Goal: Task Accomplishment & Management: Use online tool/utility

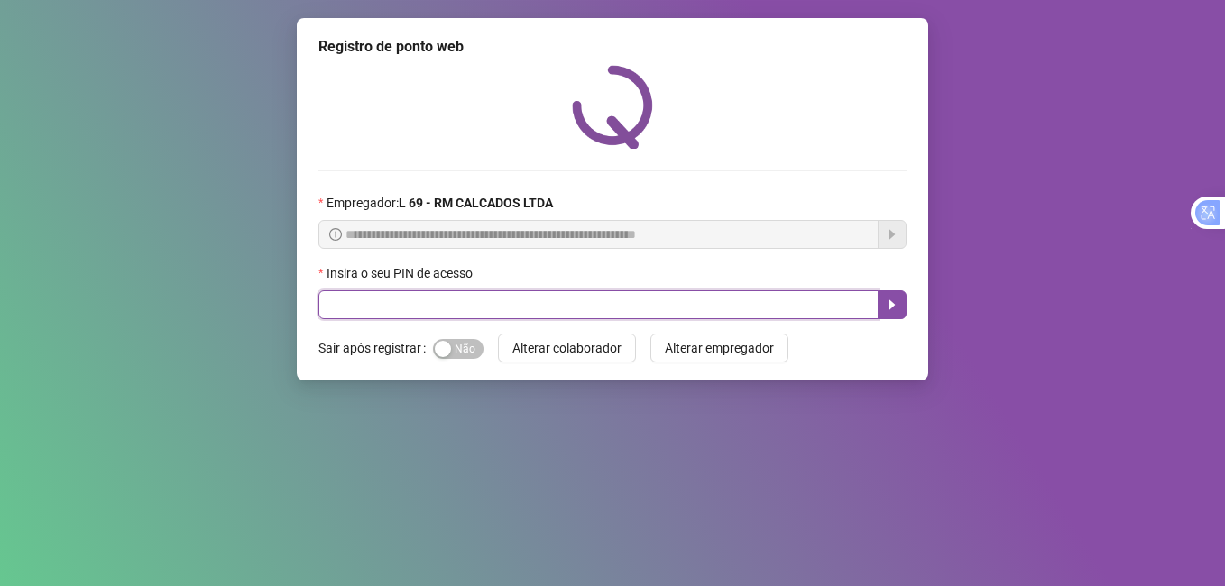
click at [474, 308] on input "text" at bounding box center [598, 304] width 560 height 29
type input "*****"
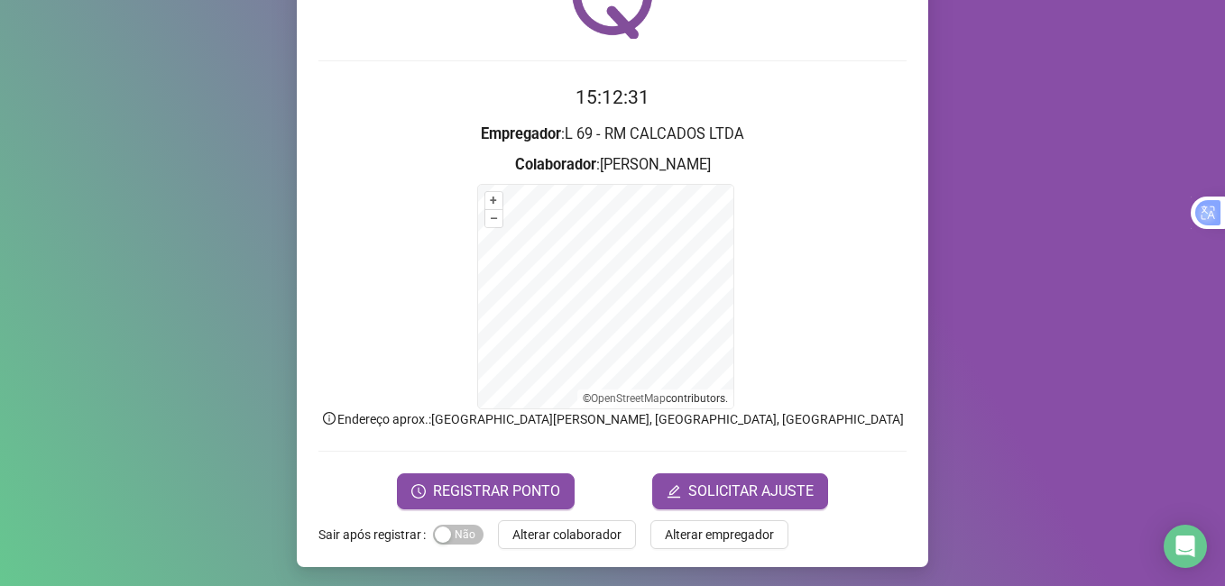
scroll to position [113, 0]
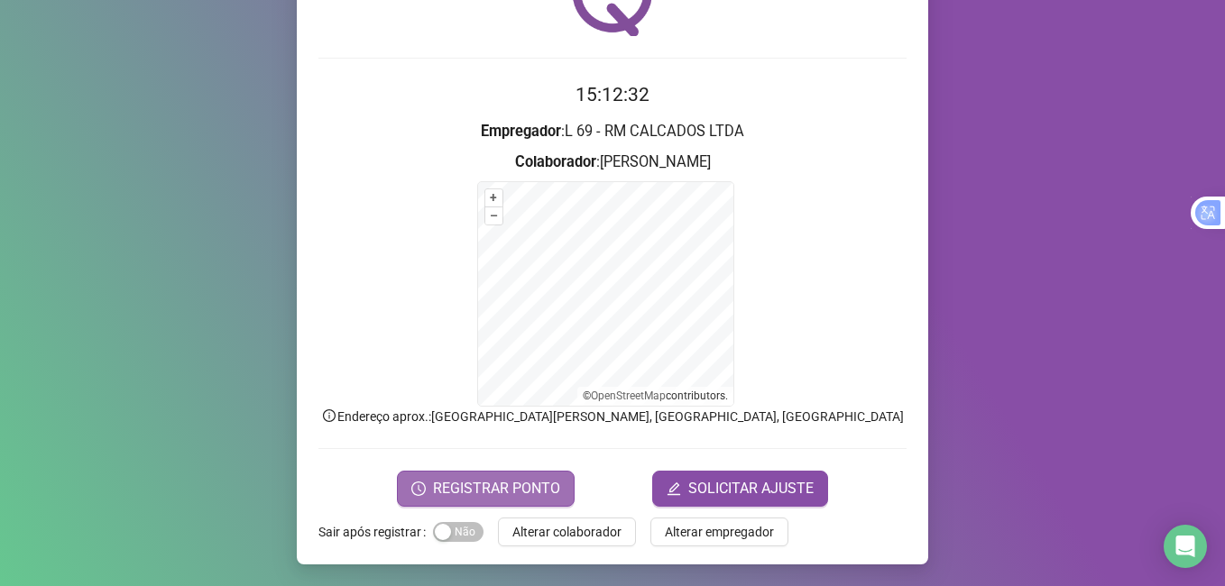
click at [457, 493] on span "REGISTRAR PONTO" at bounding box center [496, 489] width 127 height 22
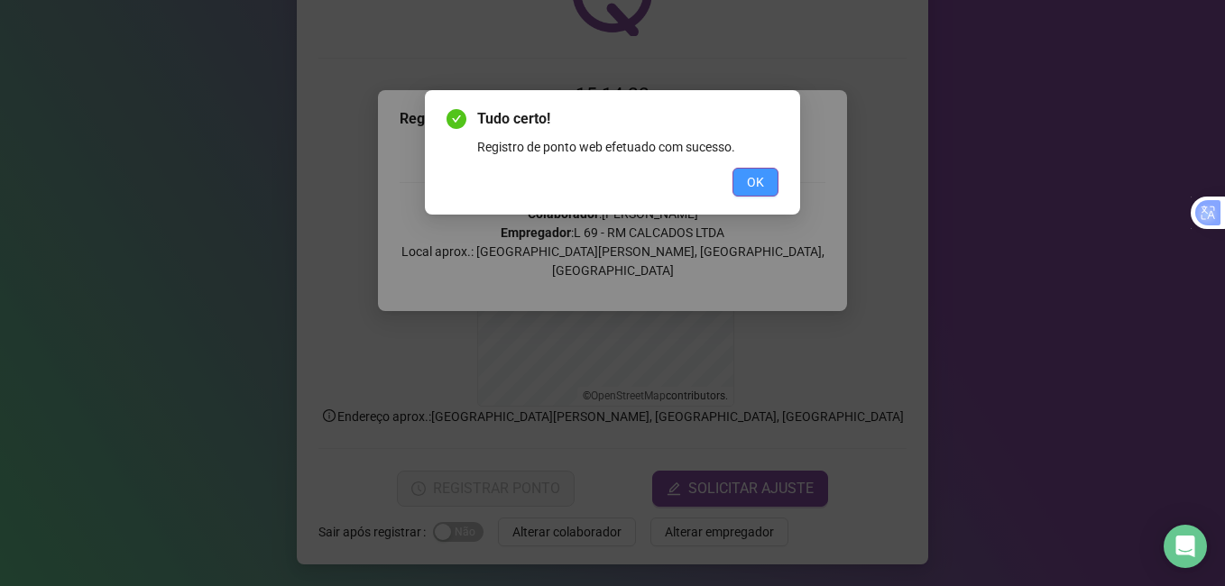
click at [759, 174] on span "OK" at bounding box center [755, 182] width 17 height 20
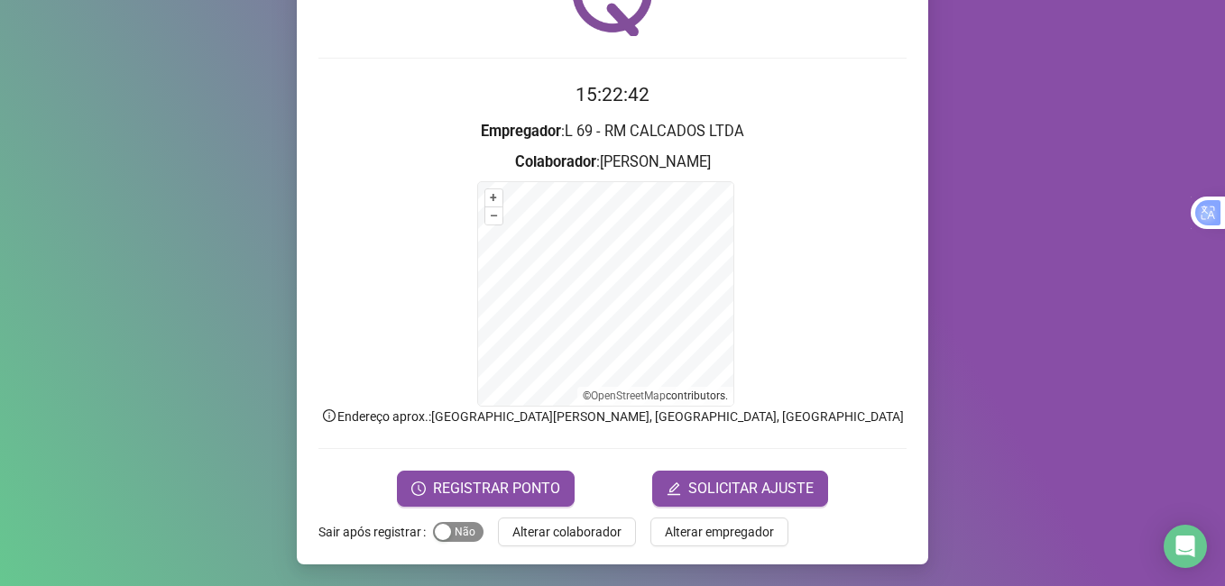
click at [440, 536] on div "button" at bounding box center [443, 532] width 16 height 16
click at [458, 449] on form "15:22:44 Empregador : L 69 - RM CALCADOS LTDA Colaborador : [PERSON_NAME] + – ⇧…" at bounding box center [612, 293] width 588 height 426
click at [433, 486] on span "REGISTRAR PONTO" at bounding box center [496, 489] width 127 height 22
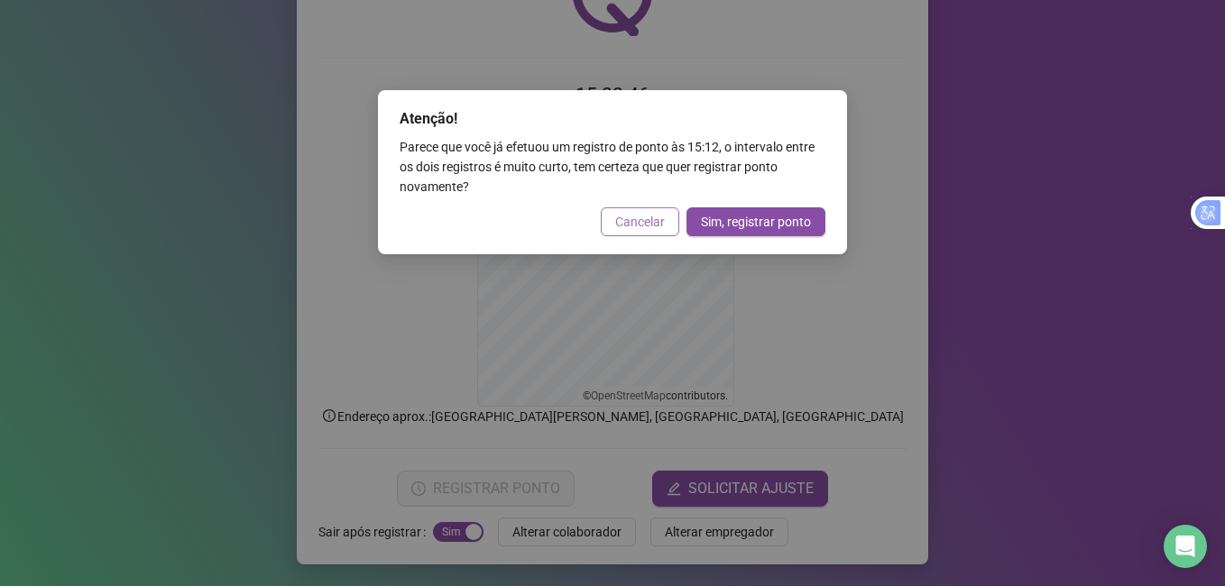
click at [663, 222] on span "Cancelar" at bounding box center [640, 222] width 50 height 20
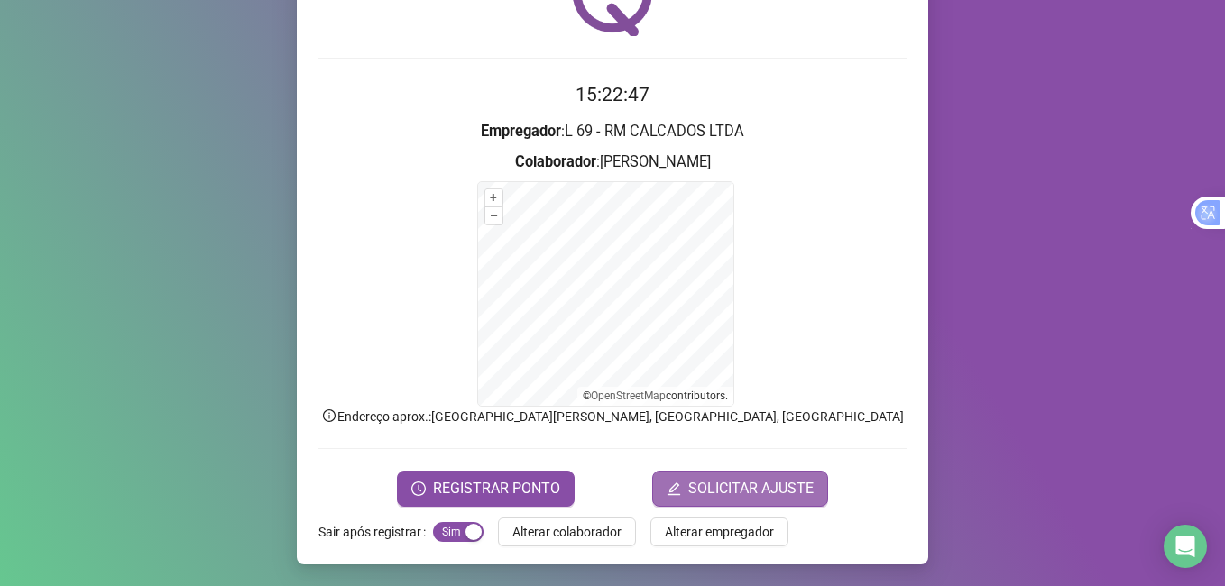
click at [738, 499] on span "SOLICITAR AJUSTE" at bounding box center [750, 489] width 125 height 22
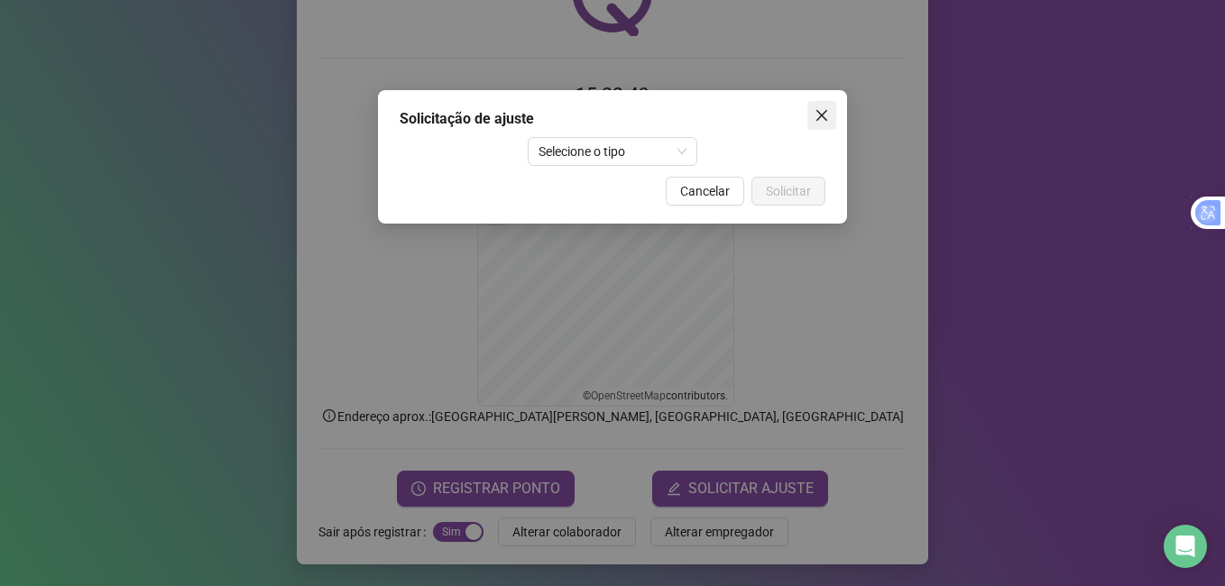
click at [818, 129] on button "Close" at bounding box center [821, 115] width 29 height 29
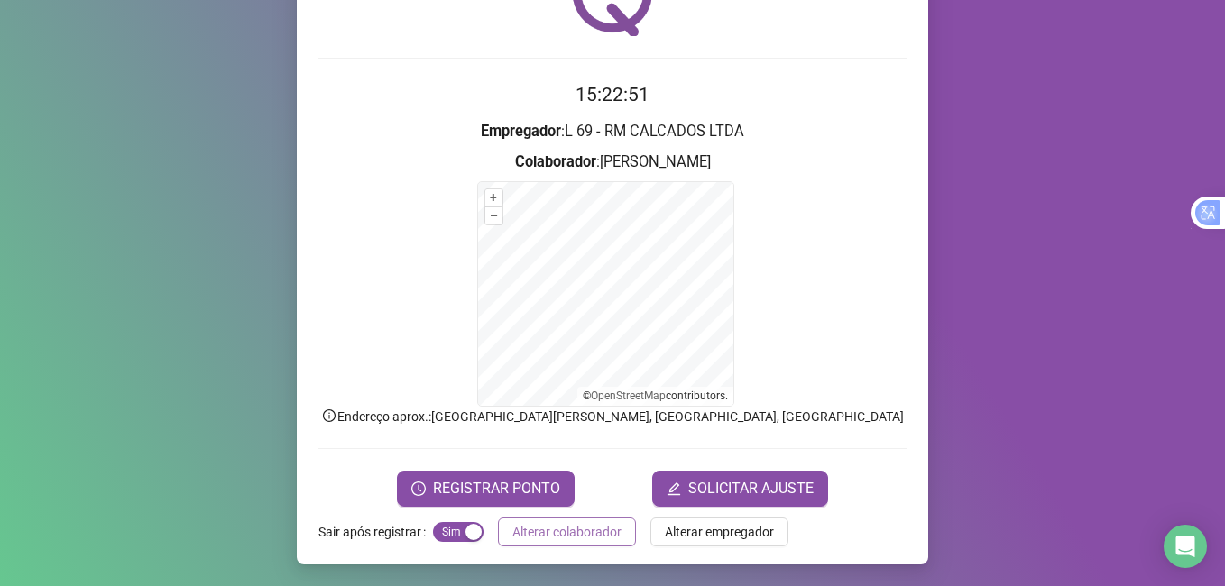
click at [546, 540] on span "Alterar colaborador" at bounding box center [566, 532] width 109 height 20
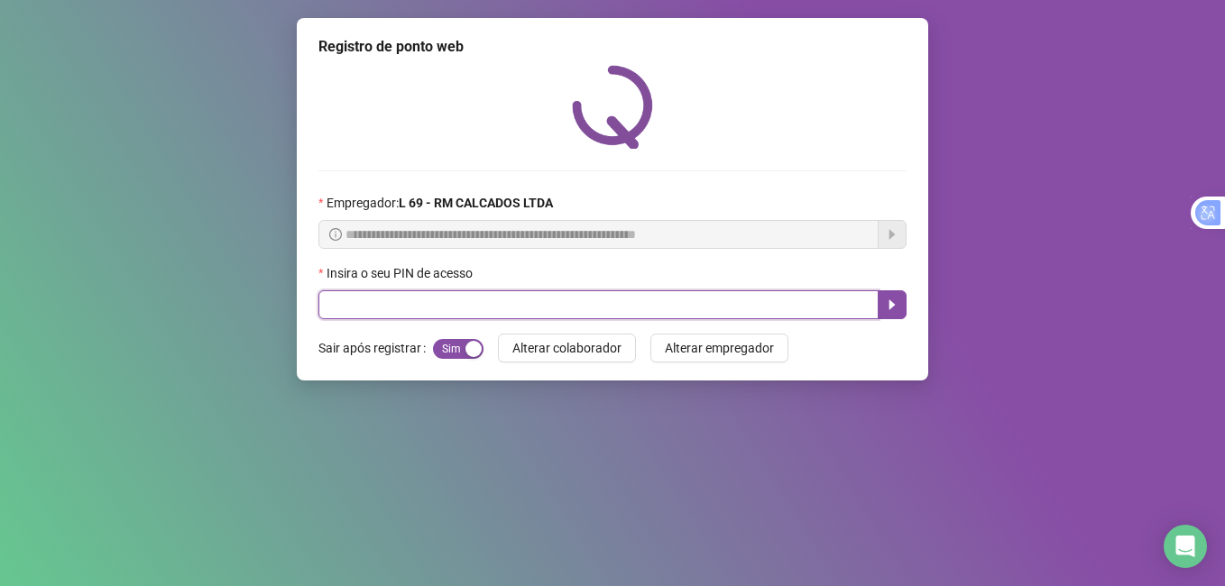
click at [440, 312] on input "text" at bounding box center [598, 304] width 560 height 29
type input "*****"
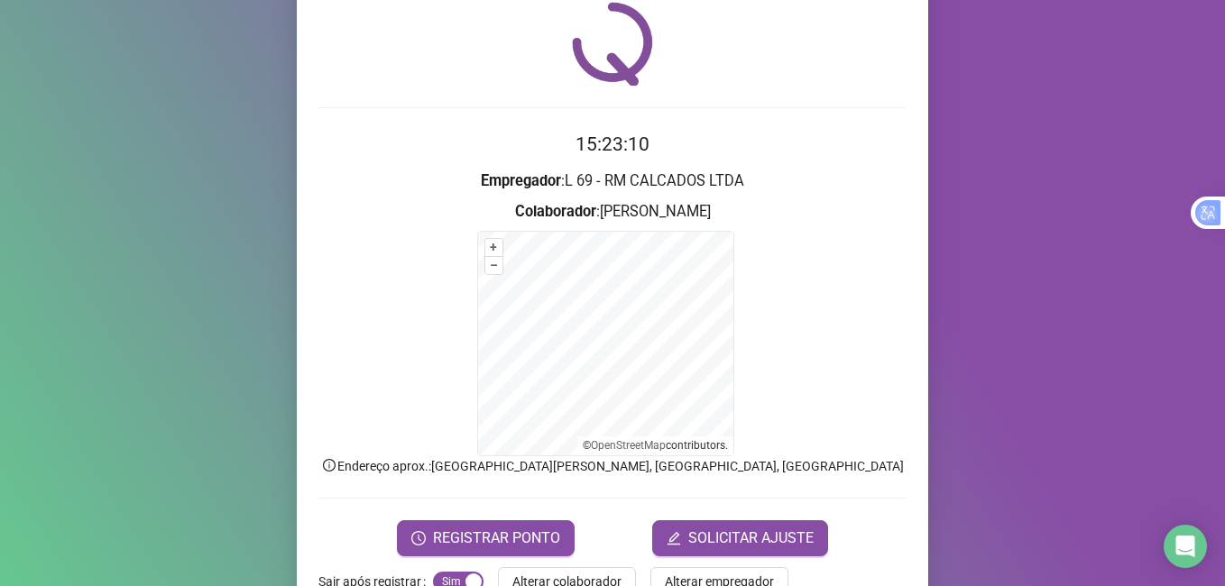
scroll to position [113, 0]
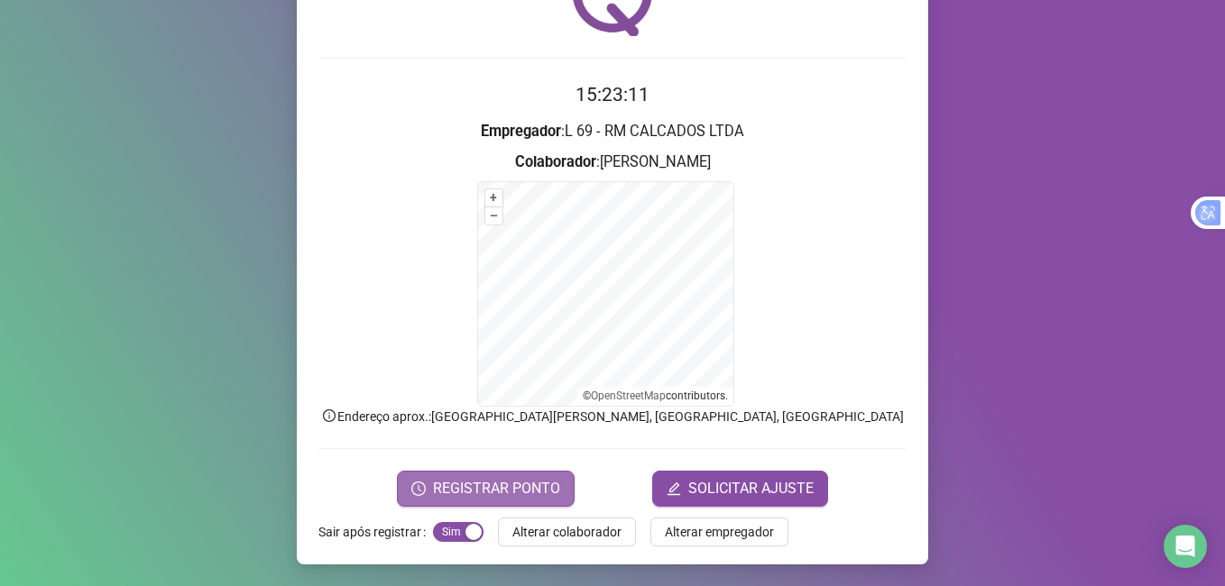
click at [480, 483] on span "REGISTRAR PONTO" at bounding box center [496, 489] width 127 height 22
